Goal: Task Accomplishment & Management: Manage account settings

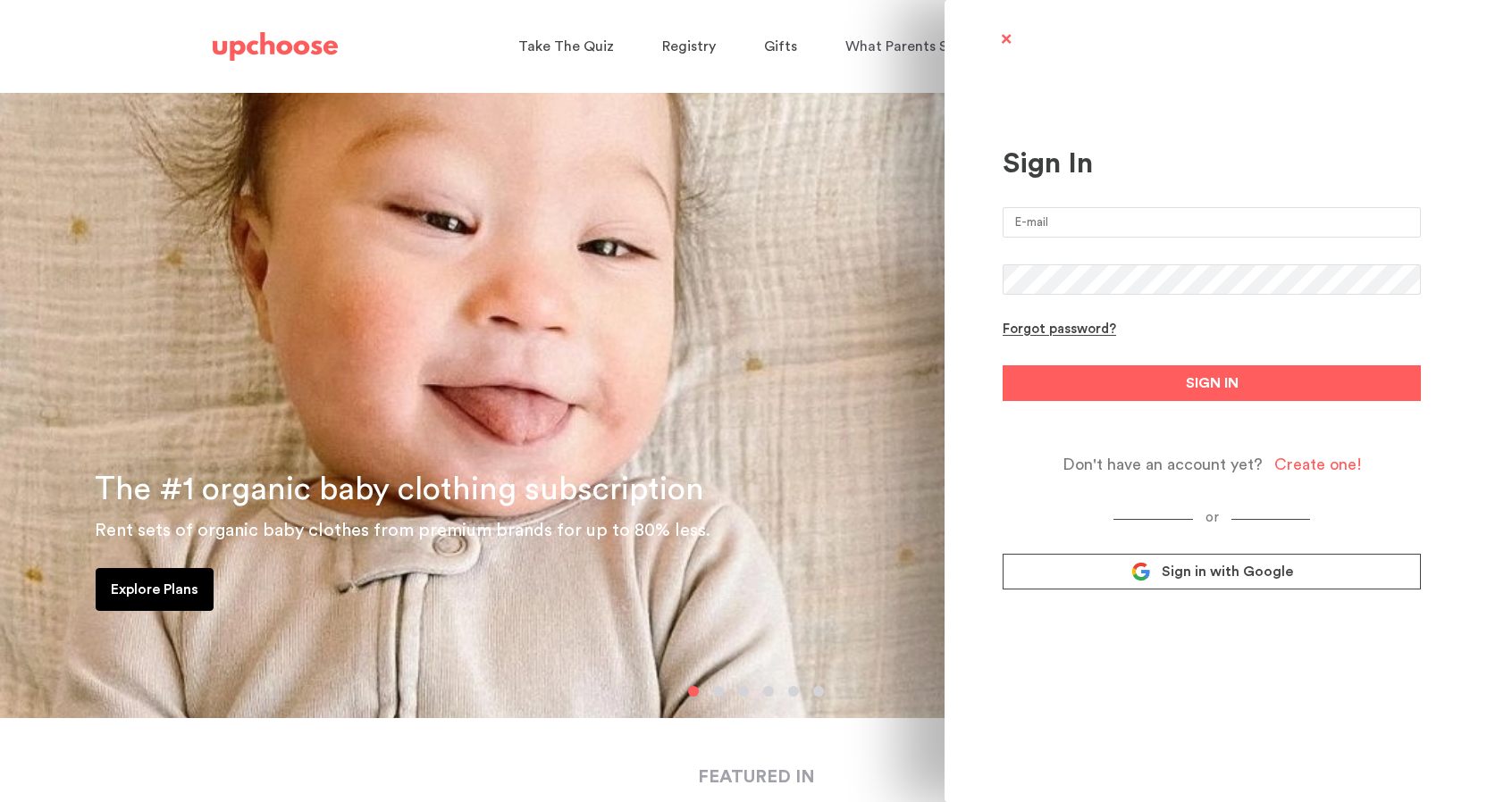
type input "melissa.patterson.phd@gmail.com"
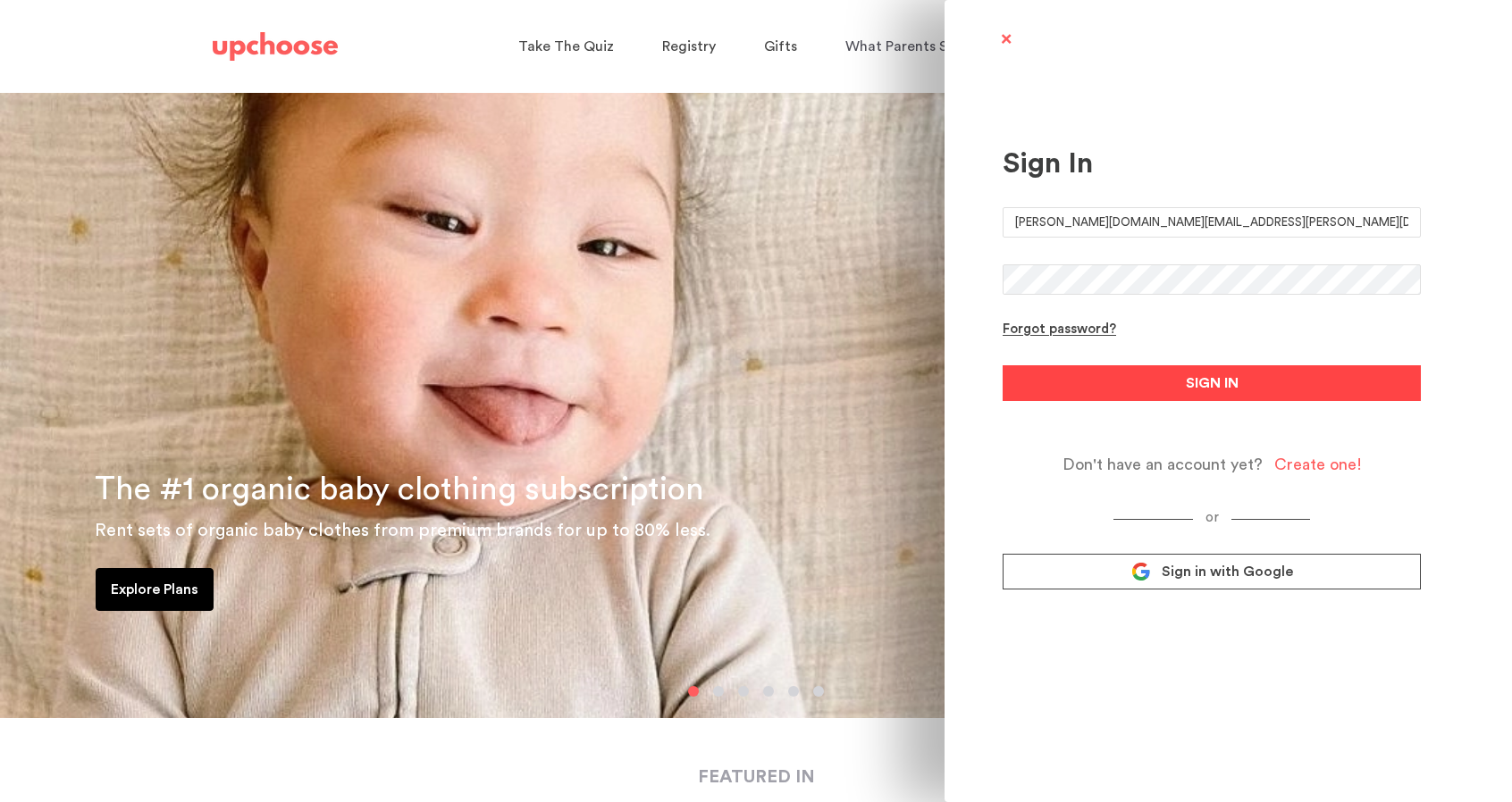
click at [1248, 384] on button "SIGN IN" at bounding box center [1212, 383] width 418 height 36
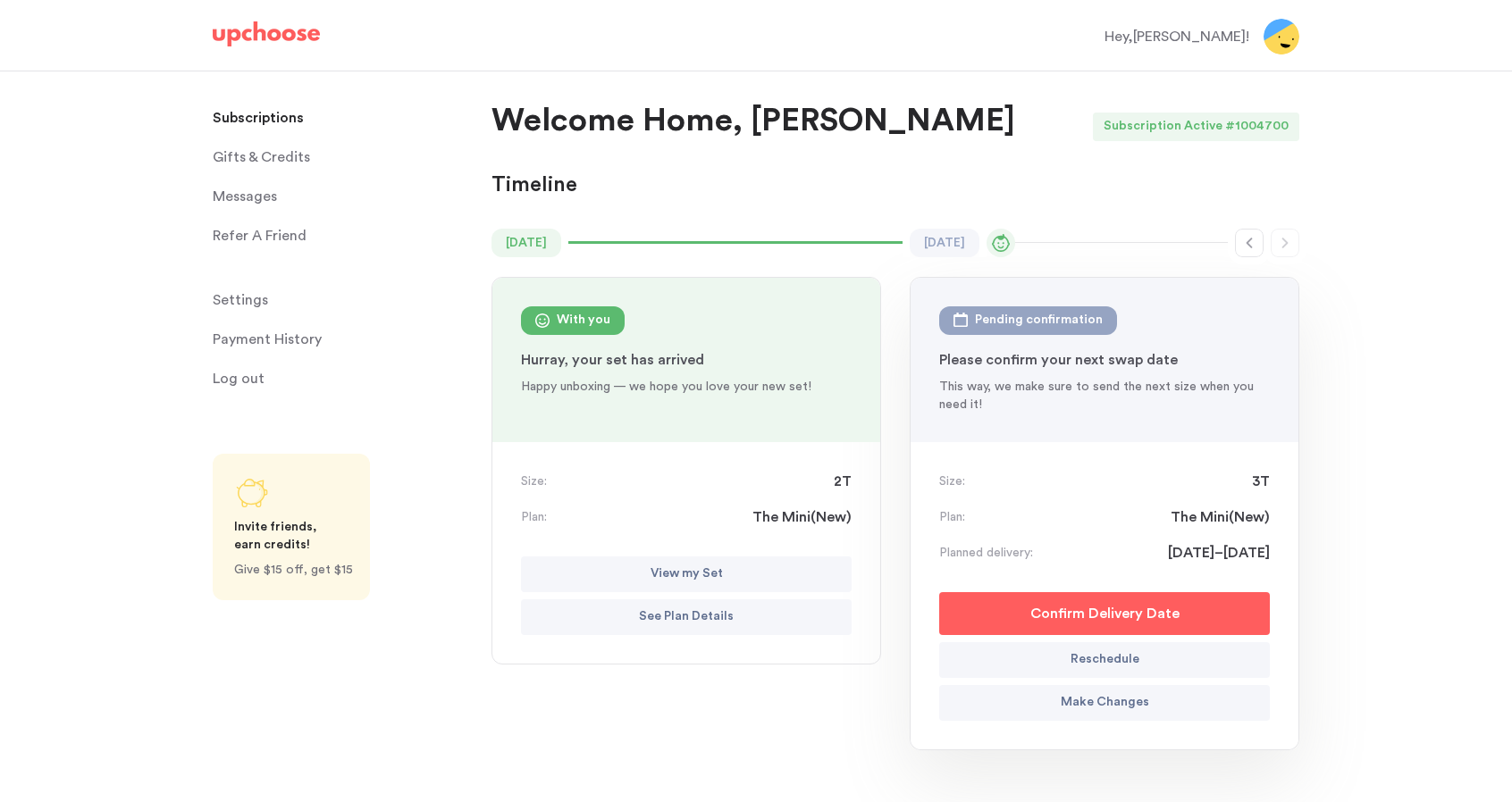
click at [1102, 605] on p "Confirm Delivery Date" at bounding box center [1105, 614] width 150 height 22
click at [722, 616] on p "See Plan Details" at bounding box center [686, 618] width 95 height 22
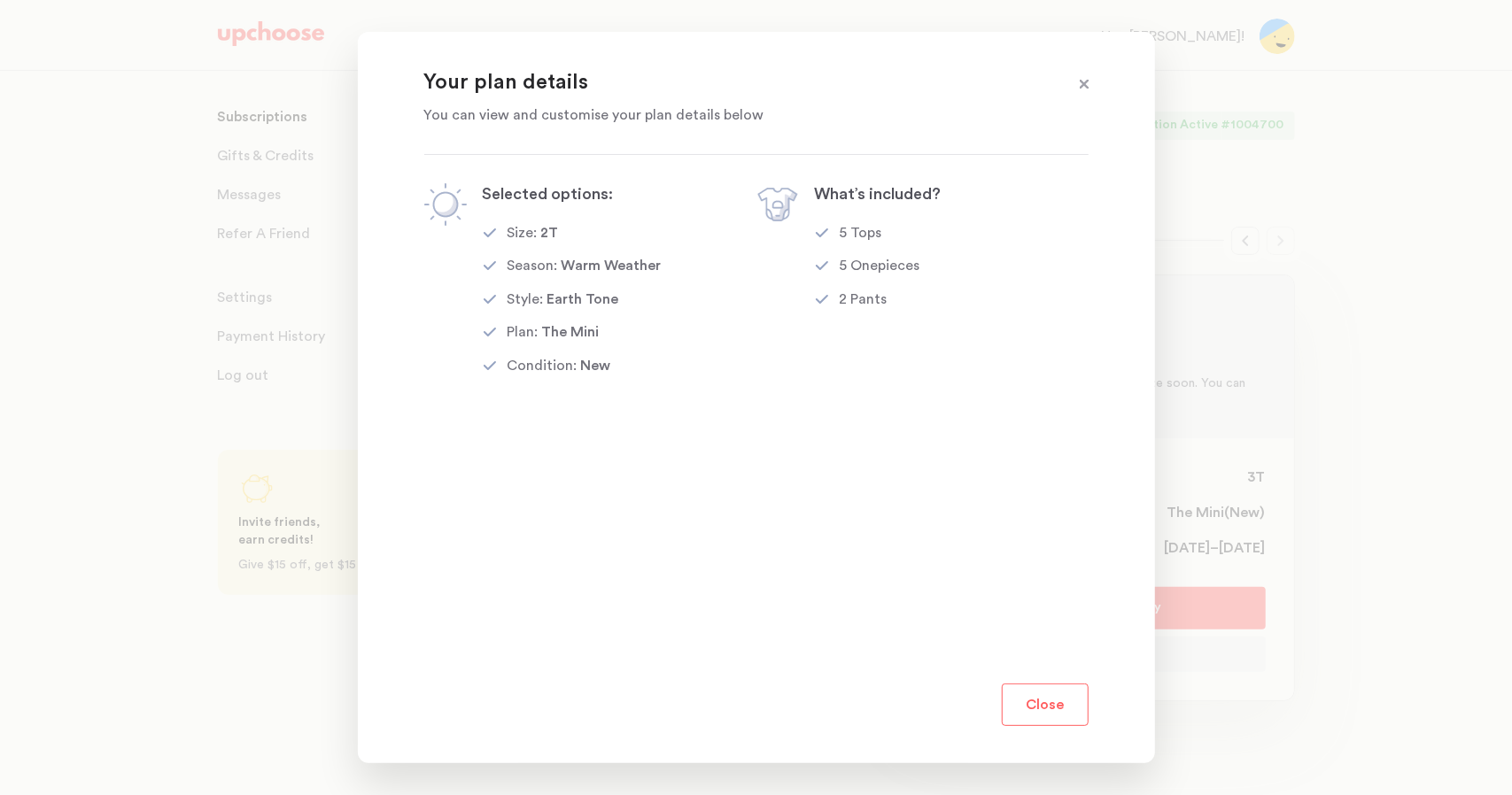
click at [1045, 701] on button "Close" at bounding box center [1045, 705] width 87 height 43
